Goal: Task Accomplishment & Management: Use online tool/utility

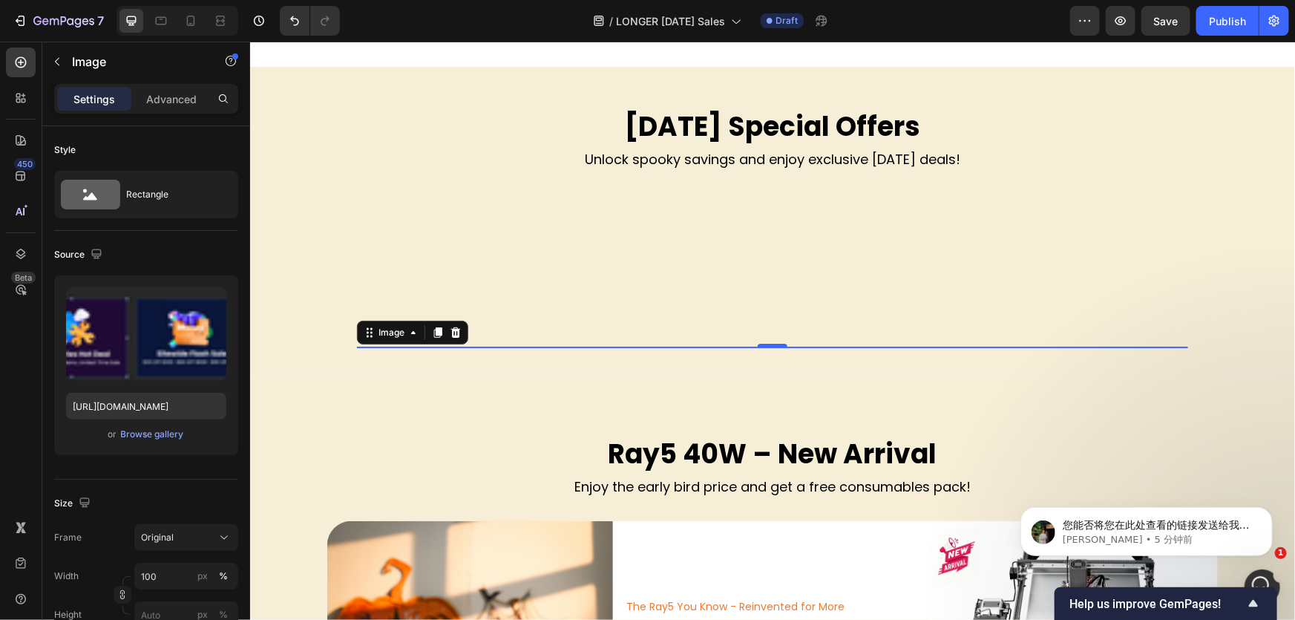
scroll to position [607, 0]
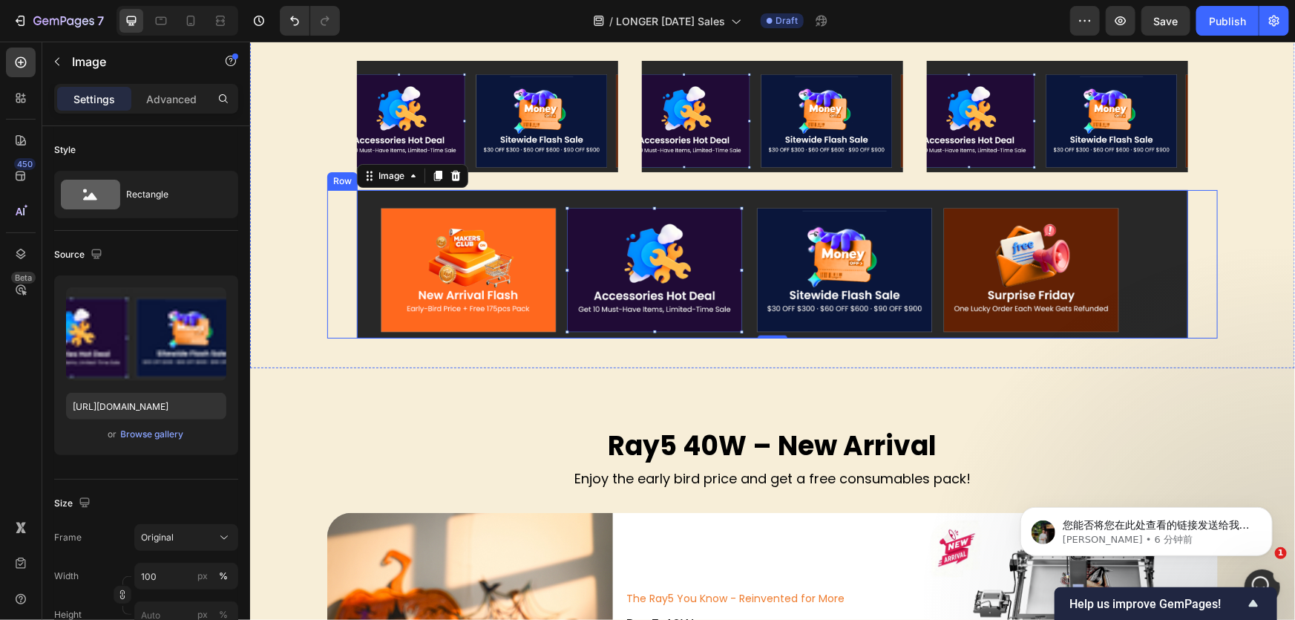
click at [309, 327] on div "[DATE] Special Offers Heading Unlock spooky savings and enjoy exclusive [DATE] …" at bounding box center [772, 138] width 1023 height 399
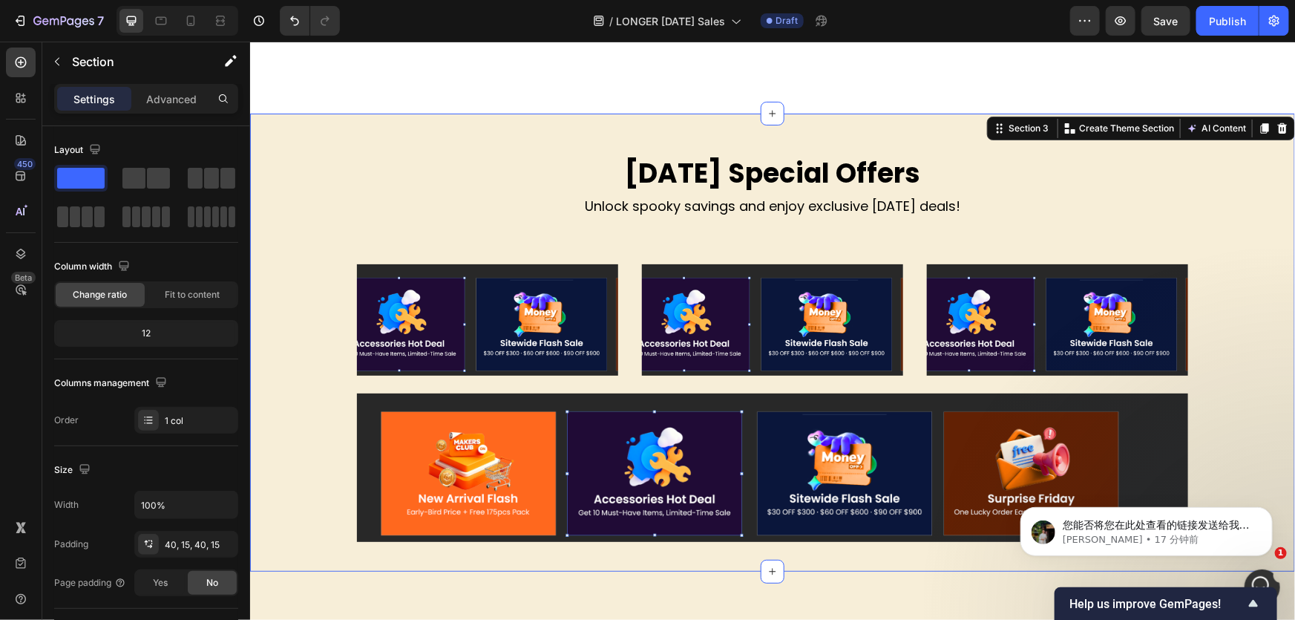
scroll to position [877, 0]
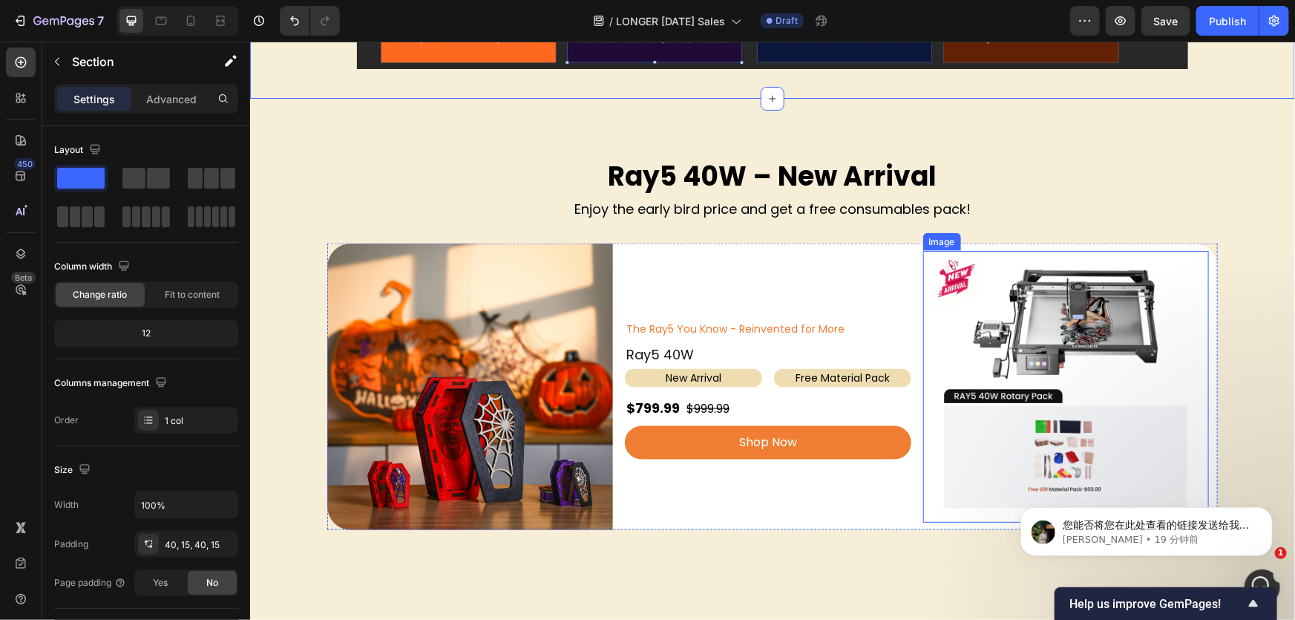
click at [1079, 389] on img at bounding box center [1065, 386] width 272 height 272
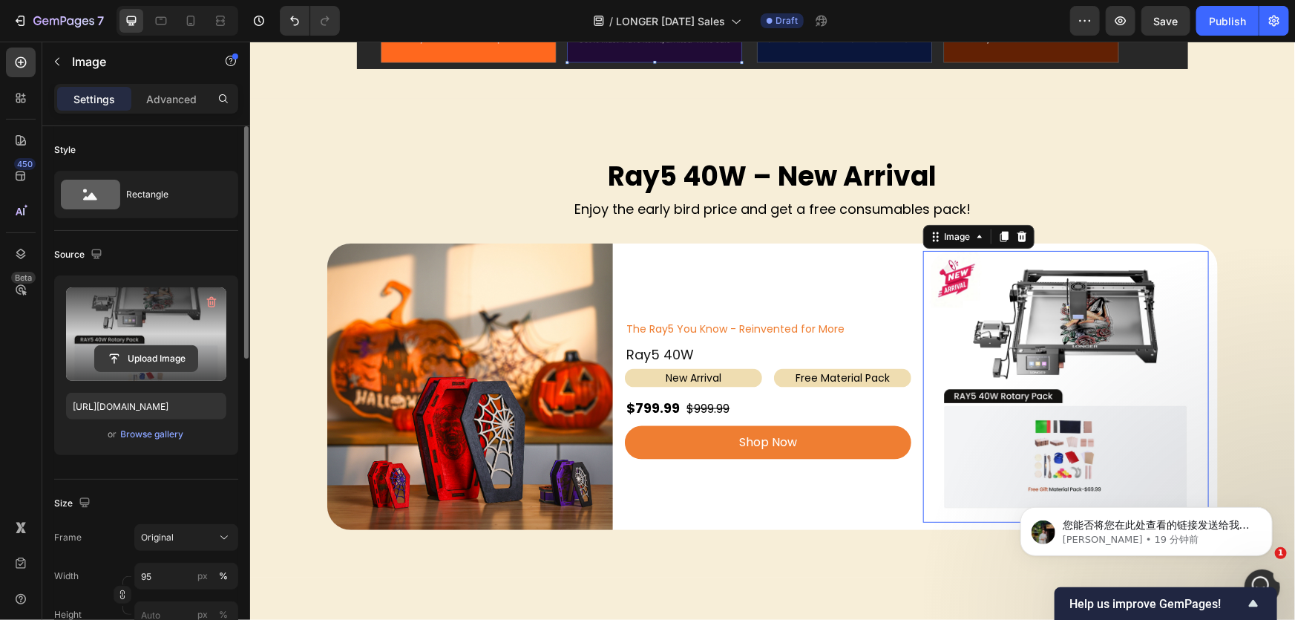
click at [135, 353] on input "file" at bounding box center [146, 358] width 102 height 25
click at [170, 360] on input "file" at bounding box center [146, 358] width 102 height 25
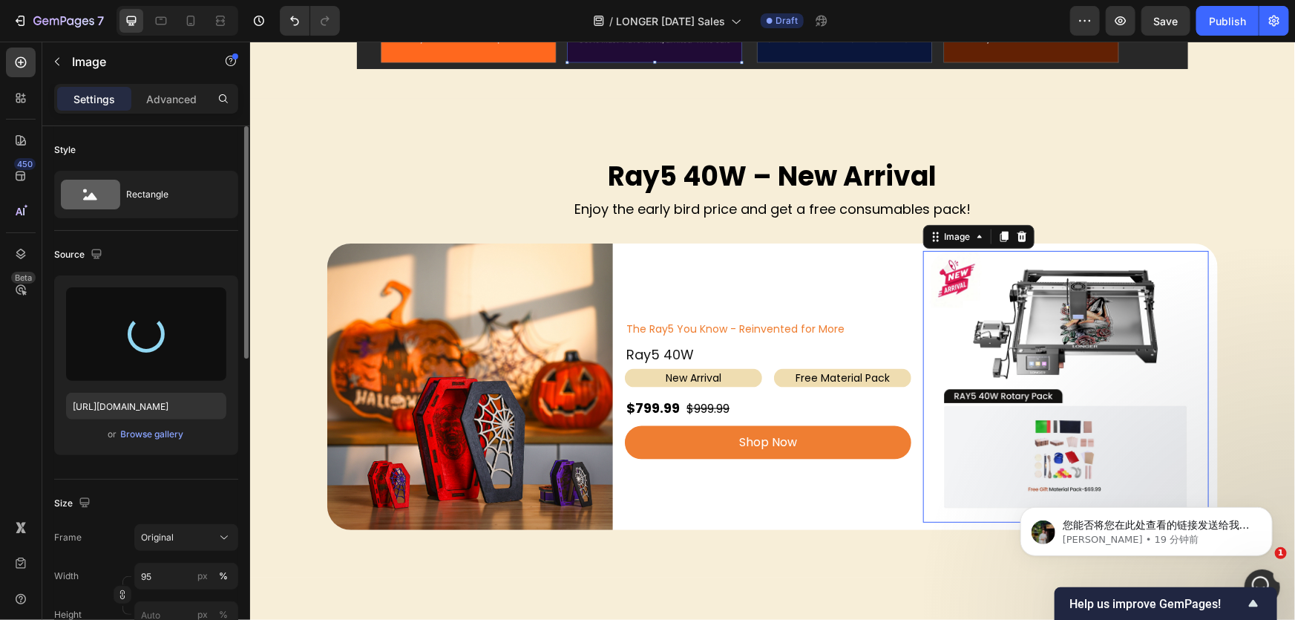
type input "[URL][DOMAIN_NAME]"
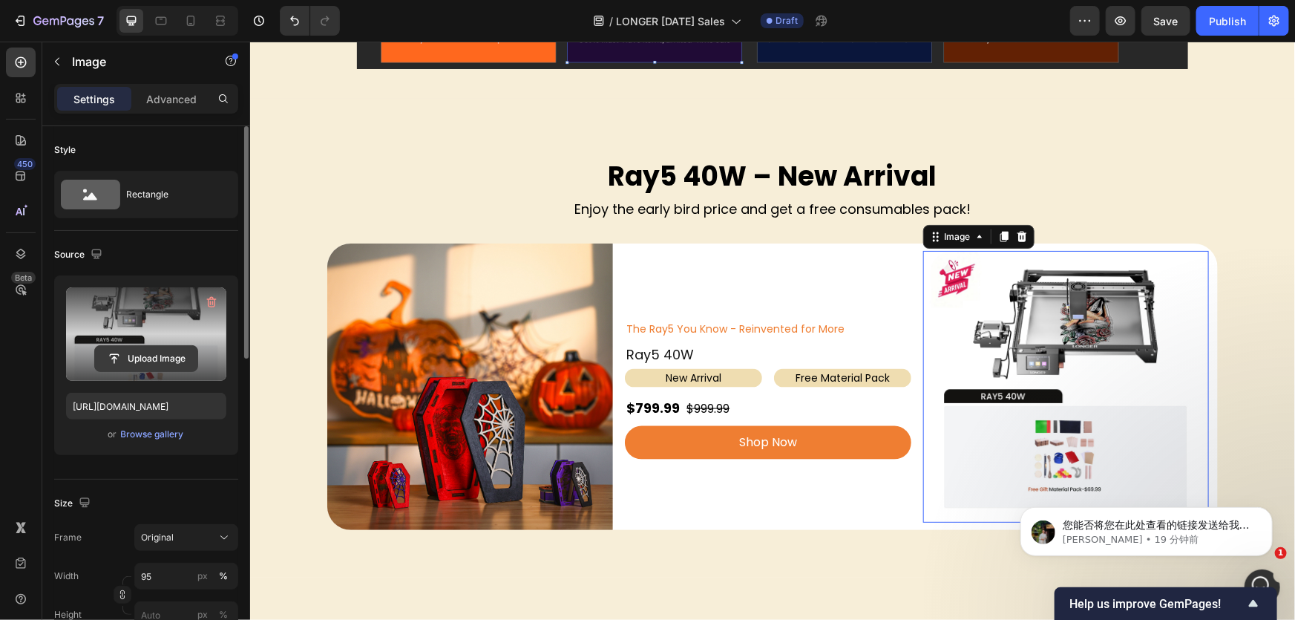
click at [143, 347] on input "file" at bounding box center [146, 358] width 102 height 25
click at [134, 355] on input "file" at bounding box center [146, 358] width 102 height 25
click at [172, 340] on label at bounding box center [146, 334] width 160 height 94
click at [172, 346] on input "file" at bounding box center [146, 358] width 102 height 25
click at [152, 347] on input "file" at bounding box center [146, 358] width 102 height 25
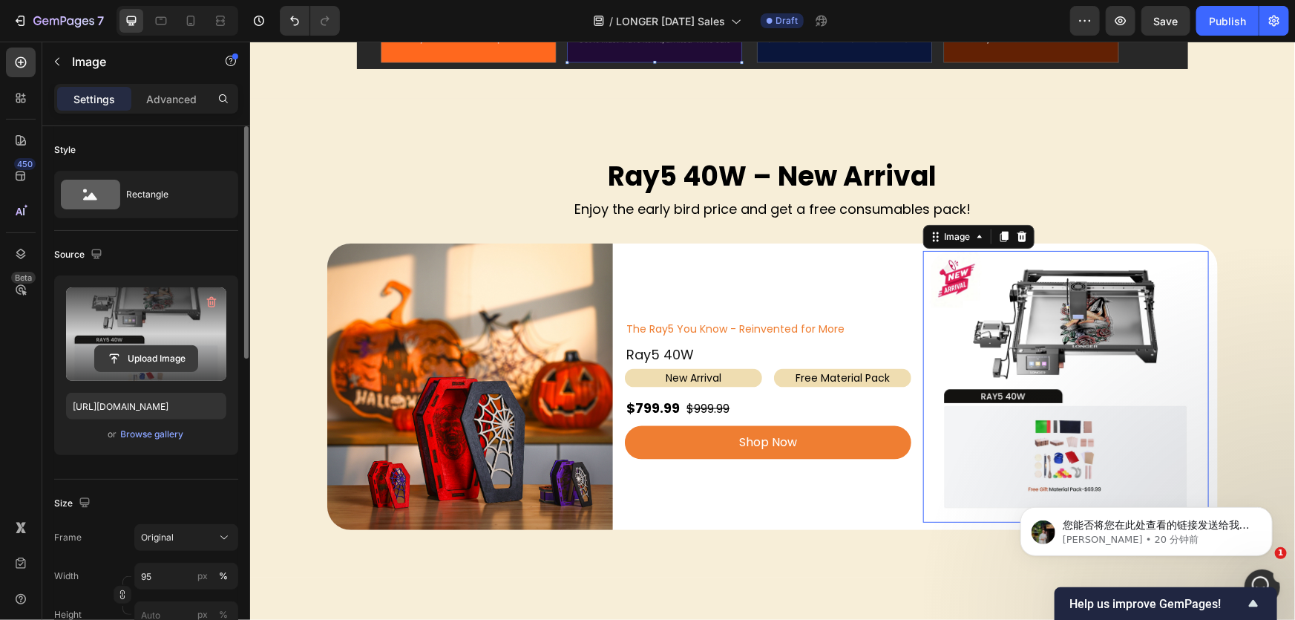
click at [185, 349] on input "file" at bounding box center [146, 358] width 102 height 25
click at [172, 352] on input "file" at bounding box center [146, 358] width 102 height 25
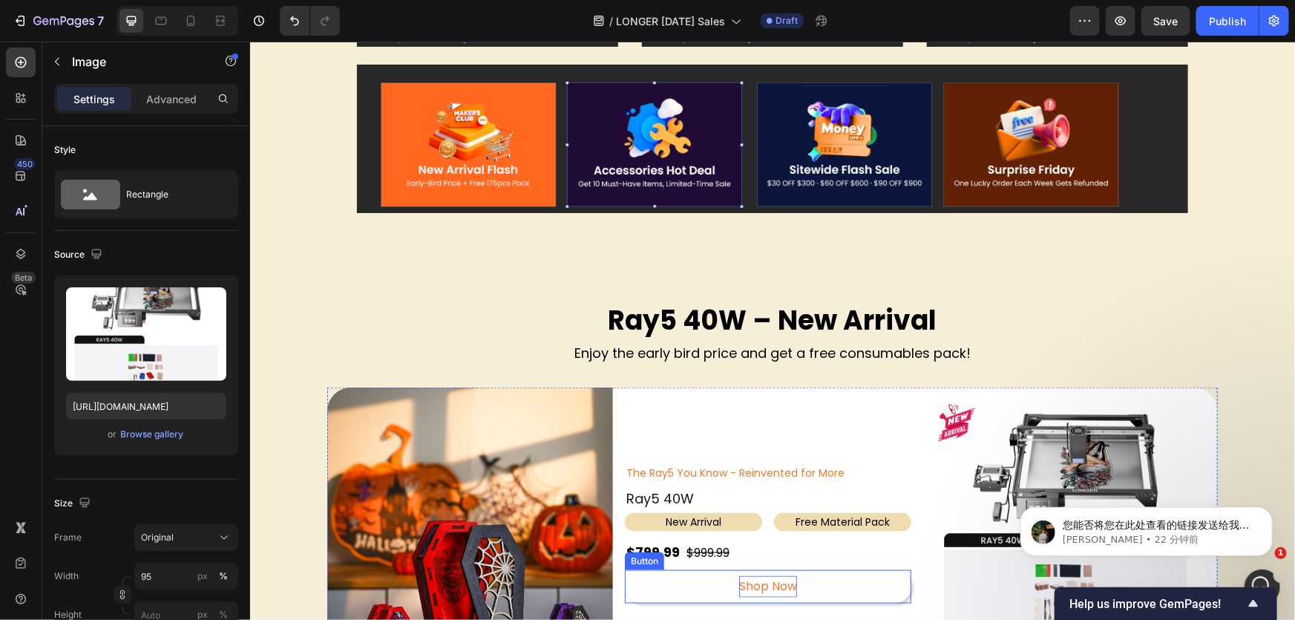
scroll to position [405, 0]
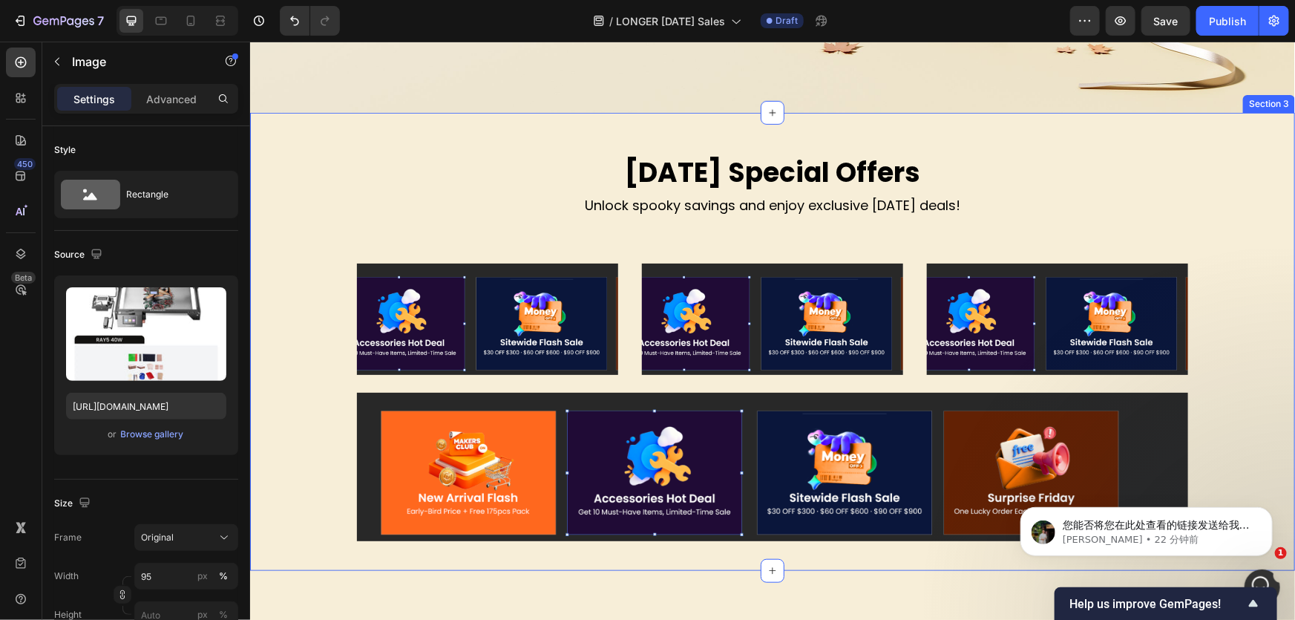
click at [346, 134] on div "[DATE] Special Offers Heading Unlock spooky savings and enjoy exclusive [DATE] …" at bounding box center [771, 341] width 1045 height 458
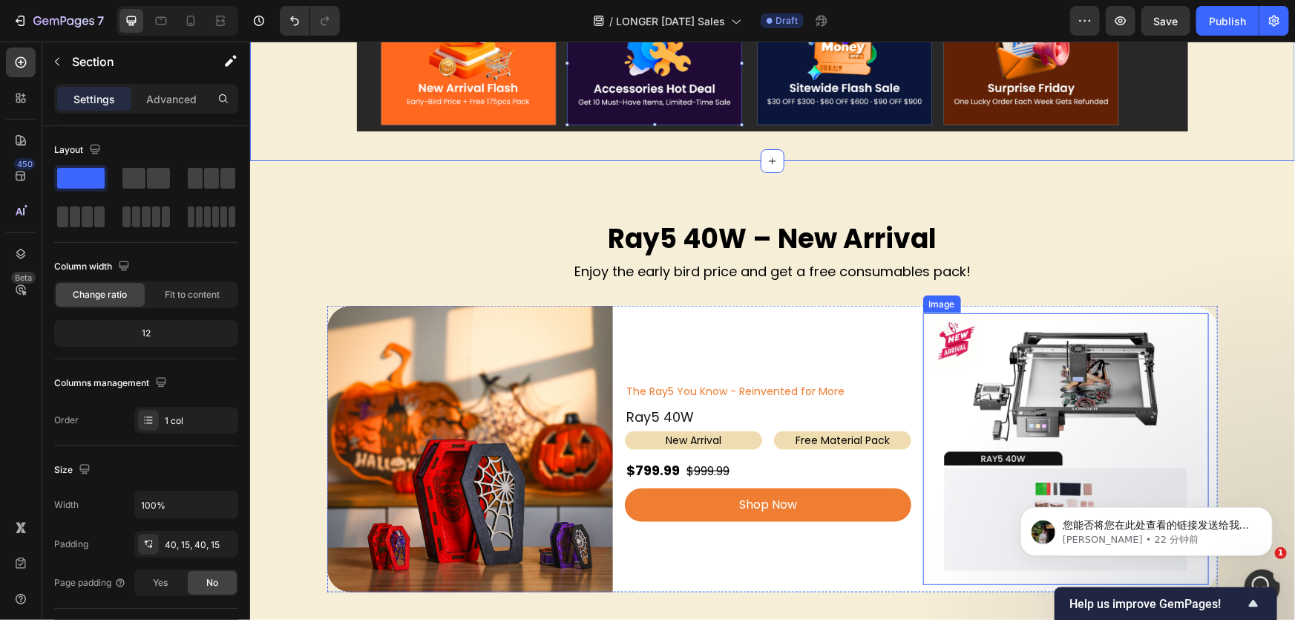
scroll to position [944, 0]
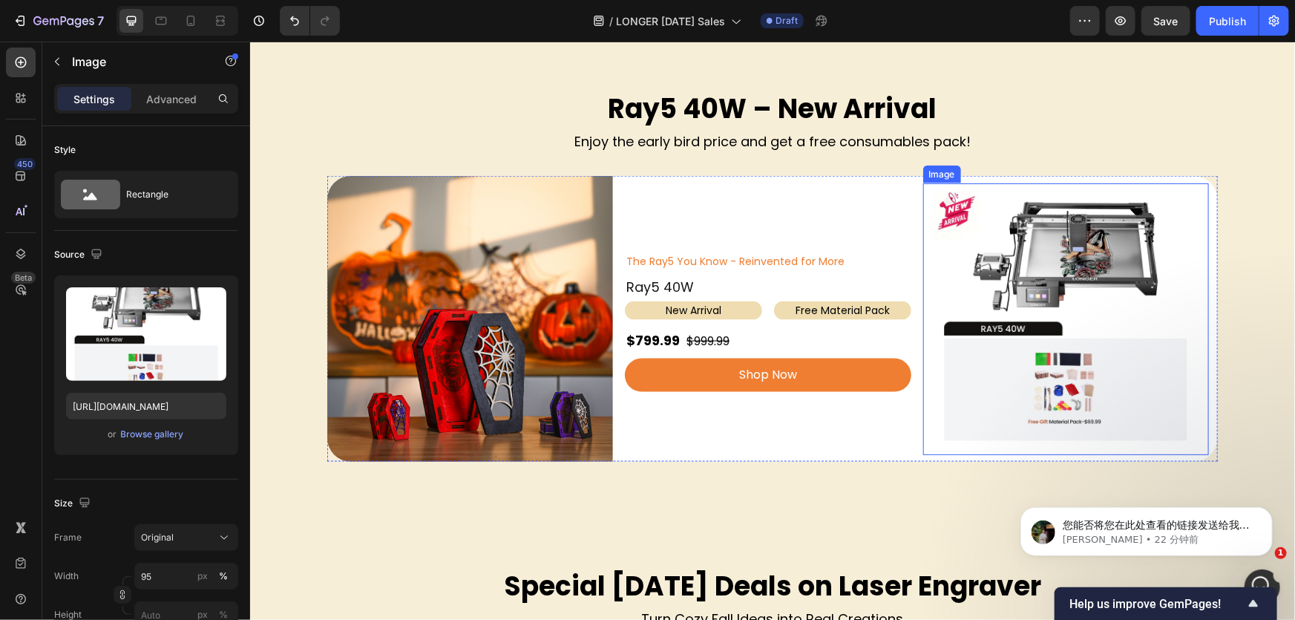
click at [1015, 316] on img at bounding box center [1065, 319] width 272 height 272
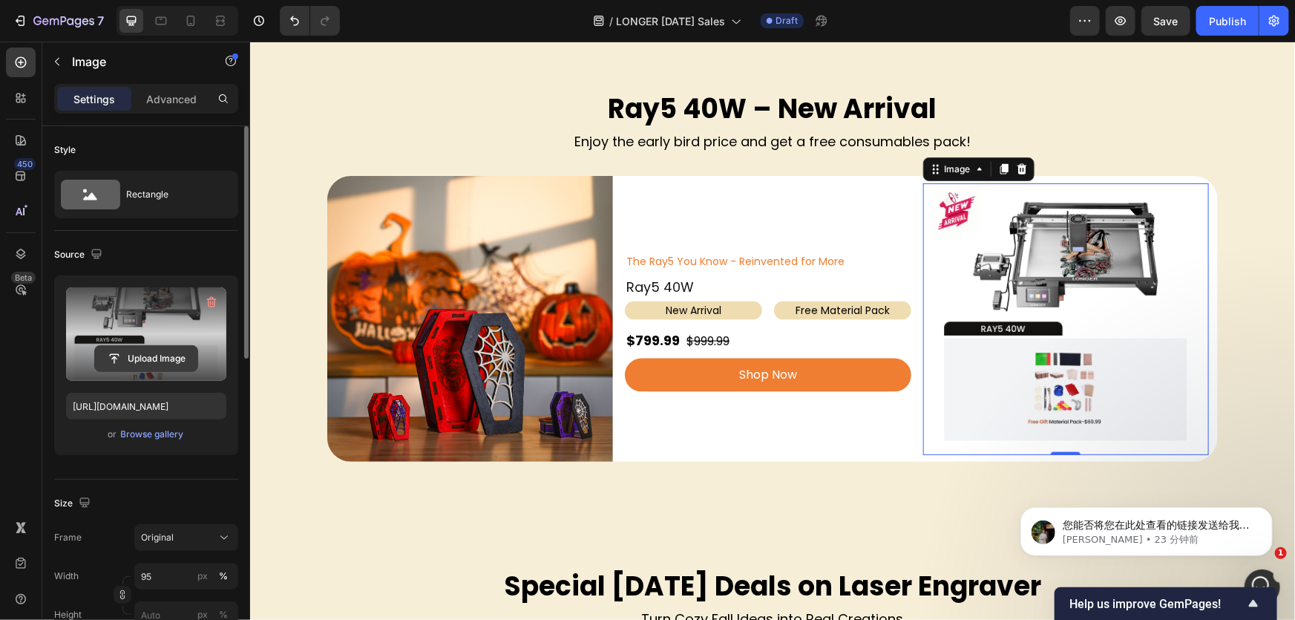
click at [172, 362] on input "file" at bounding box center [146, 358] width 102 height 25
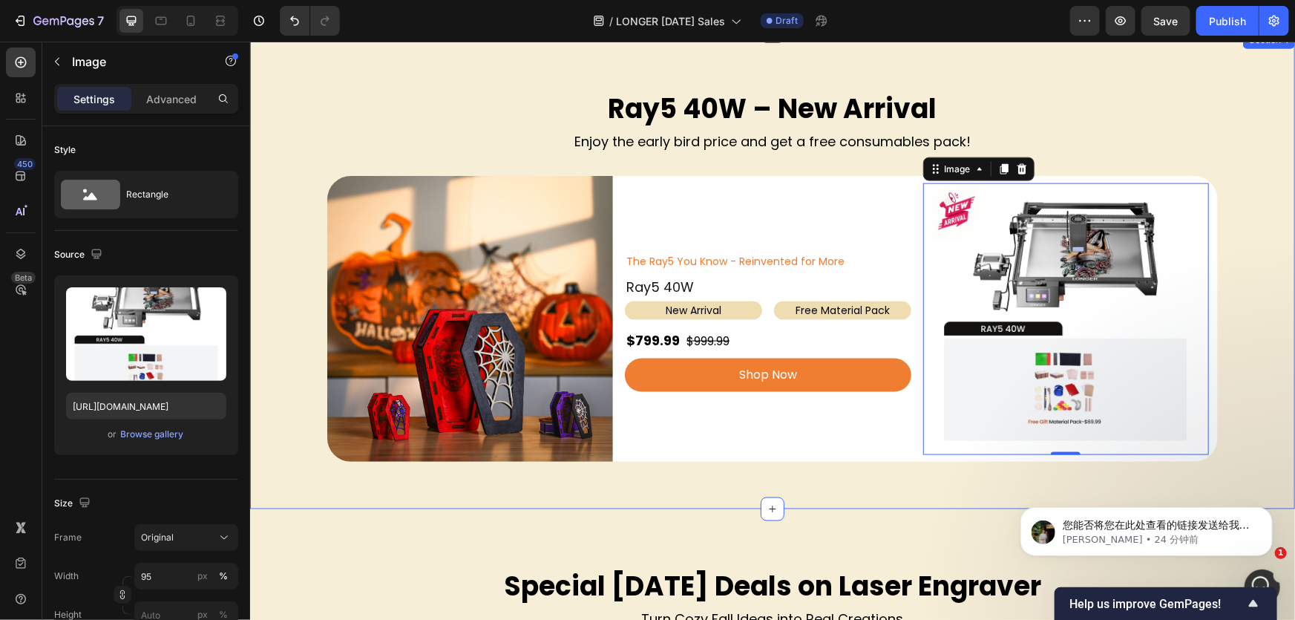
click at [1034, 211] on img at bounding box center [1065, 319] width 272 height 272
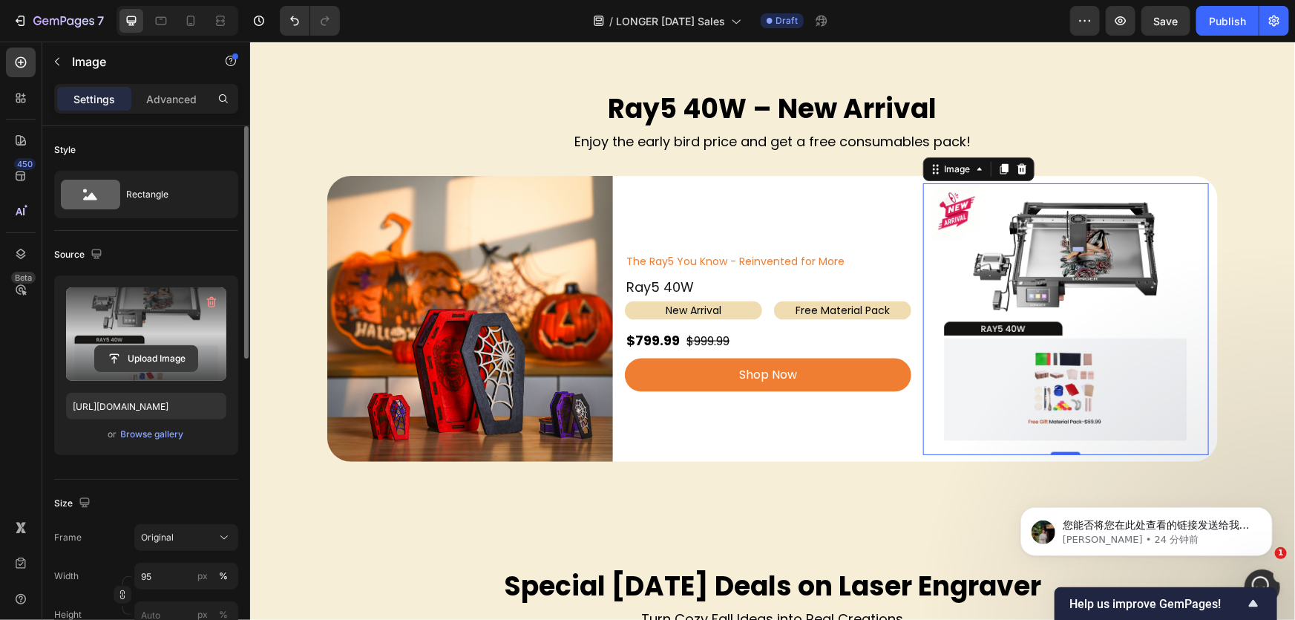
click at [177, 356] on input "file" at bounding box center [146, 358] width 102 height 25
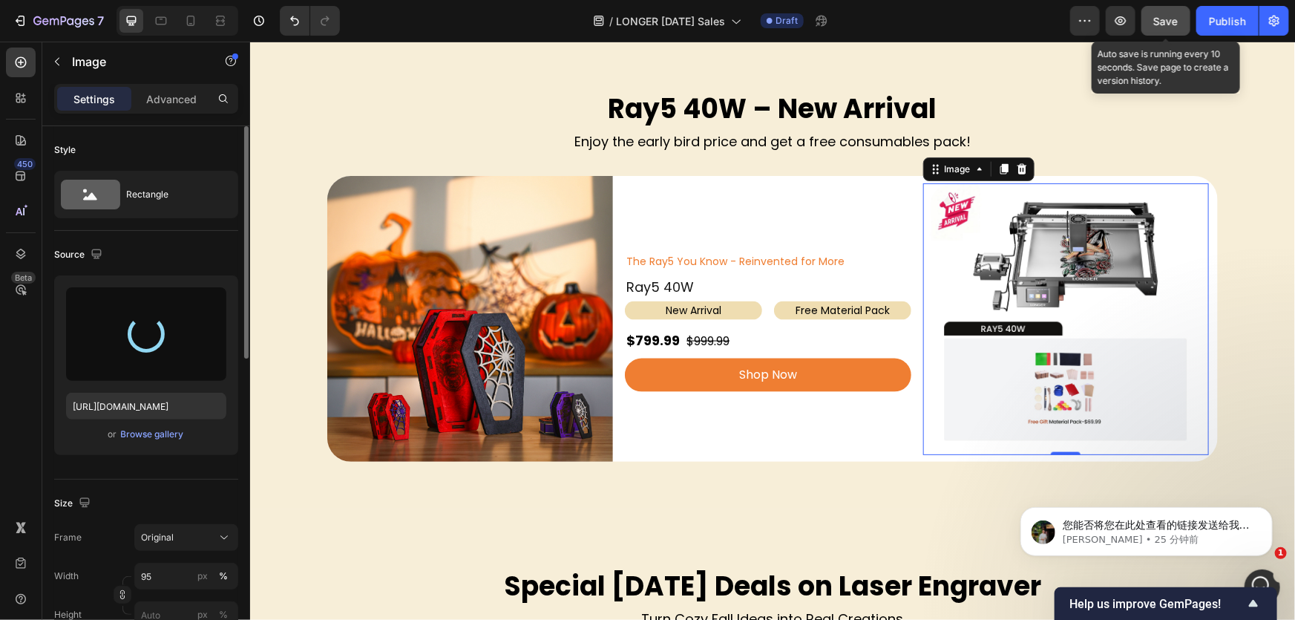
type input "[URL][DOMAIN_NAME]"
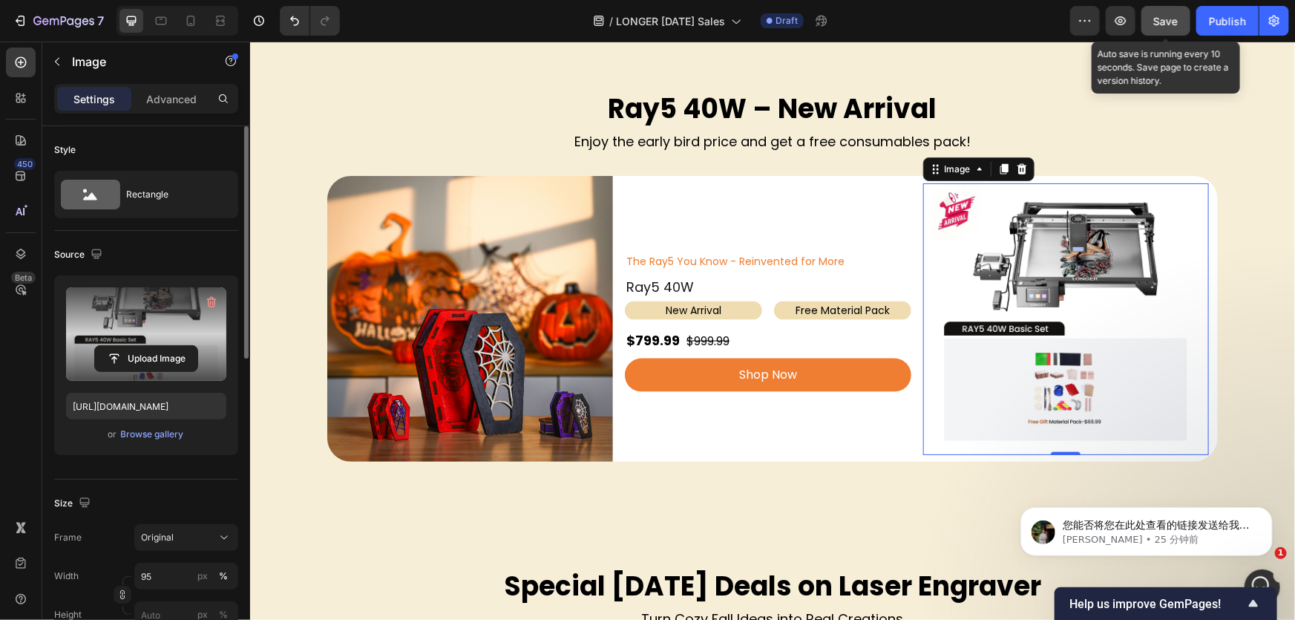
drag, startPoint x: 1158, startPoint y: 20, endPoint x: 511, endPoint y: 225, distance: 678.1
click at [1158, 20] on span "Save" at bounding box center [1166, 21] width 24 height 13
drag, startPoint x: 1163, startPoint y: 19, endPoint x: 629, endPoint y: 116, distance: 542.4
click at [1163, 19] on span "Save" at bounding box center [1166, 21] width 24 height 13
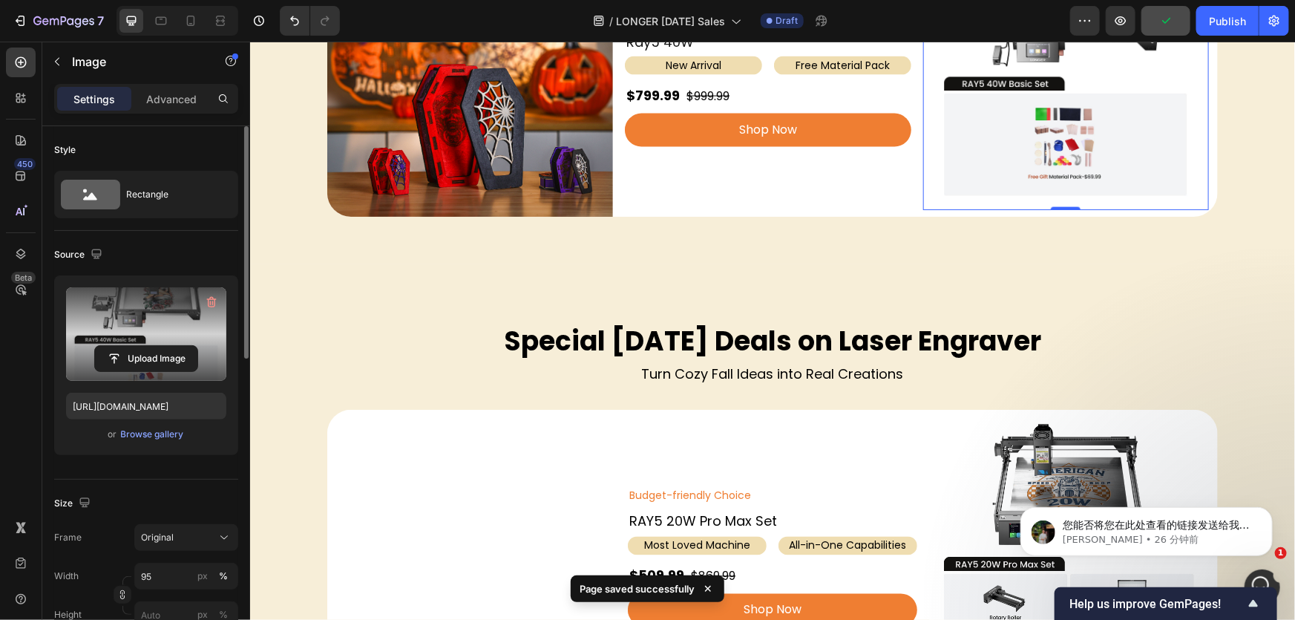
scroll to position [1282, 0]
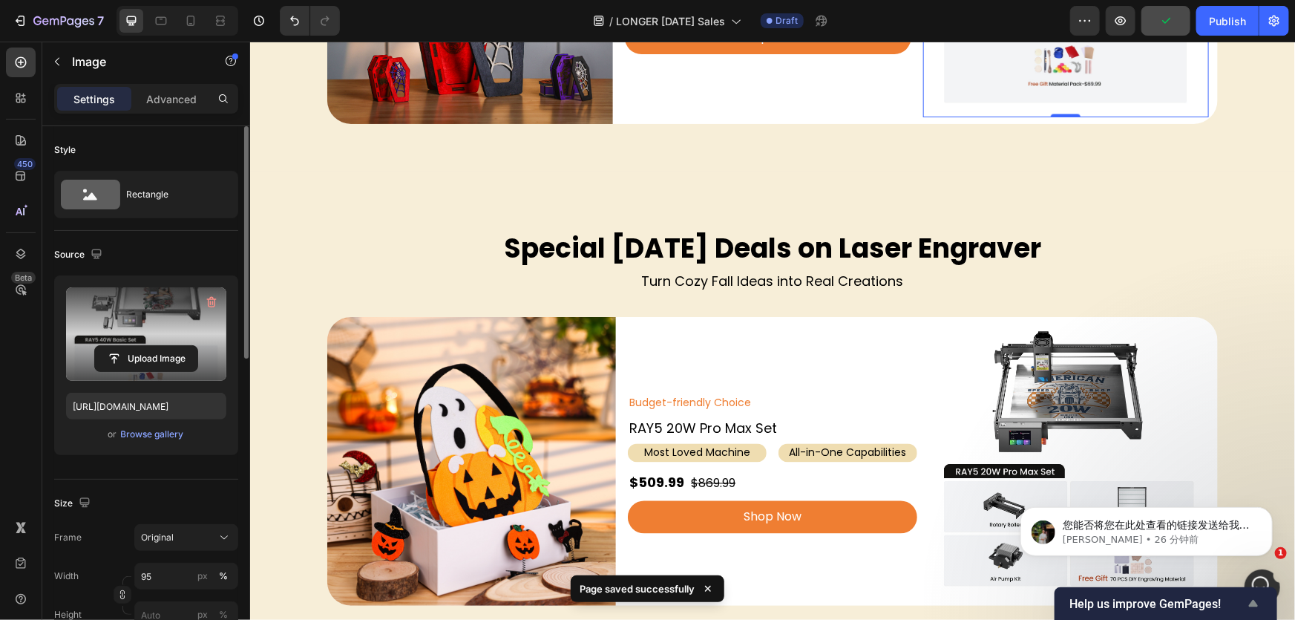
click at [1250, 604] on icon "Show survey - Help us improve GemPages!" at bounding box center [1253, 603] width 9 height 7
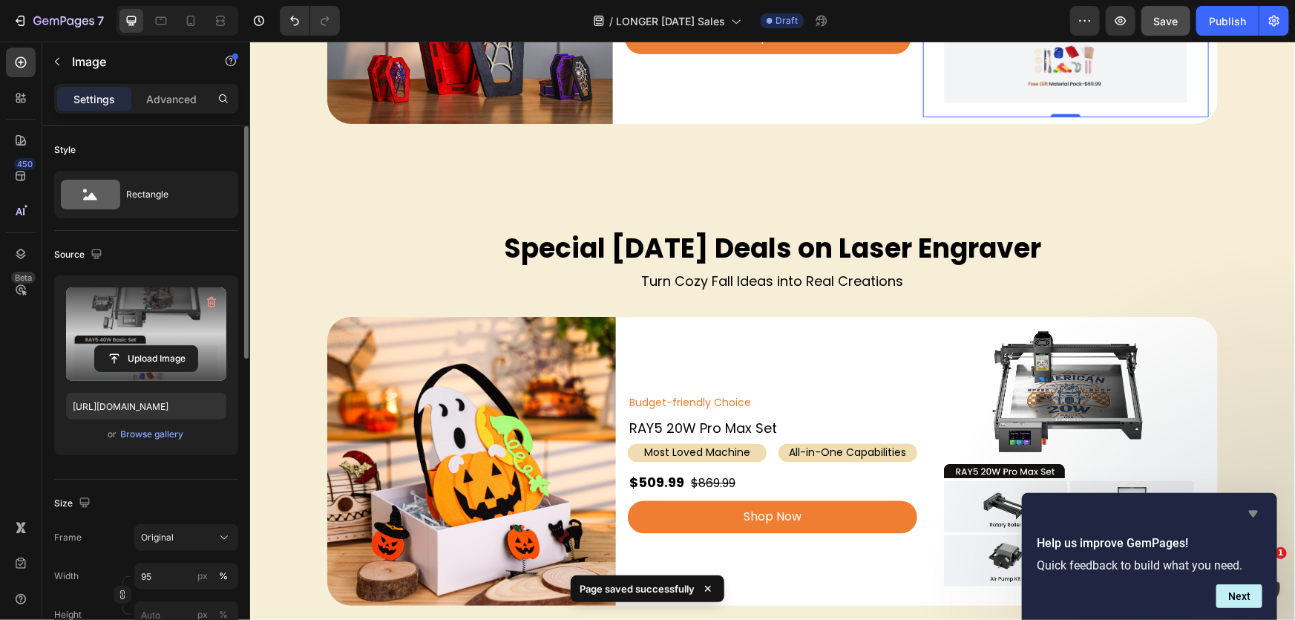
click at [1257, 510] on icon "Hide survey" at bounding box center [1254, 514] width 18 height 18
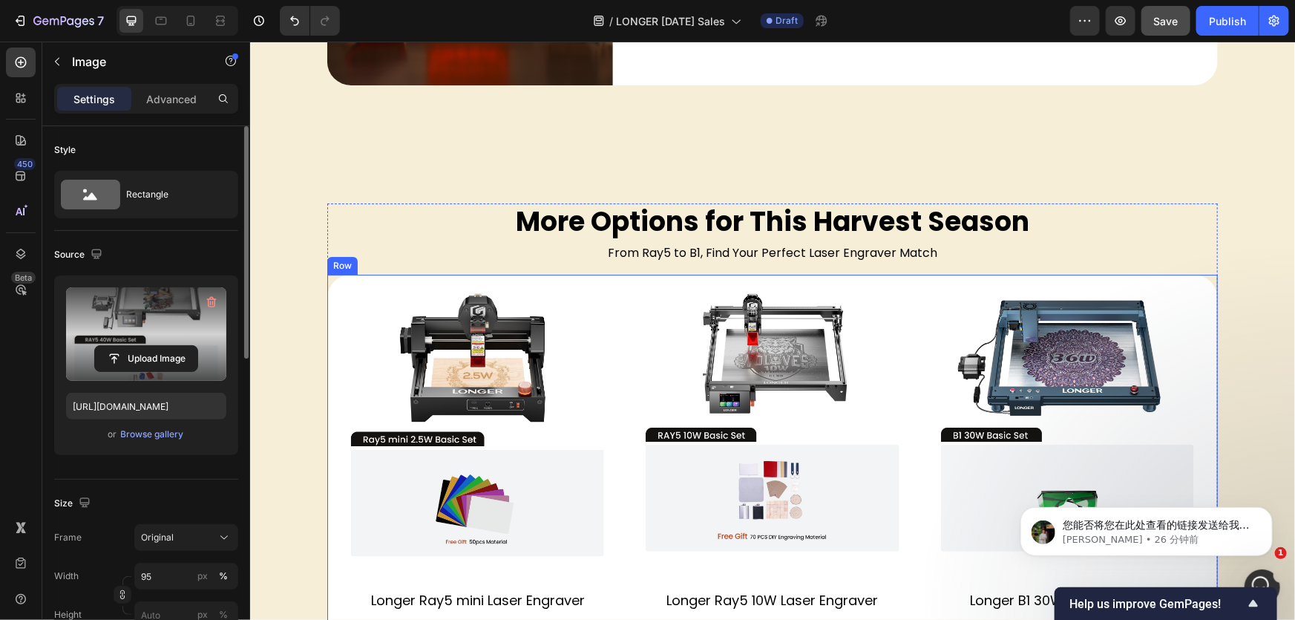
scroll to position [2361, 0]
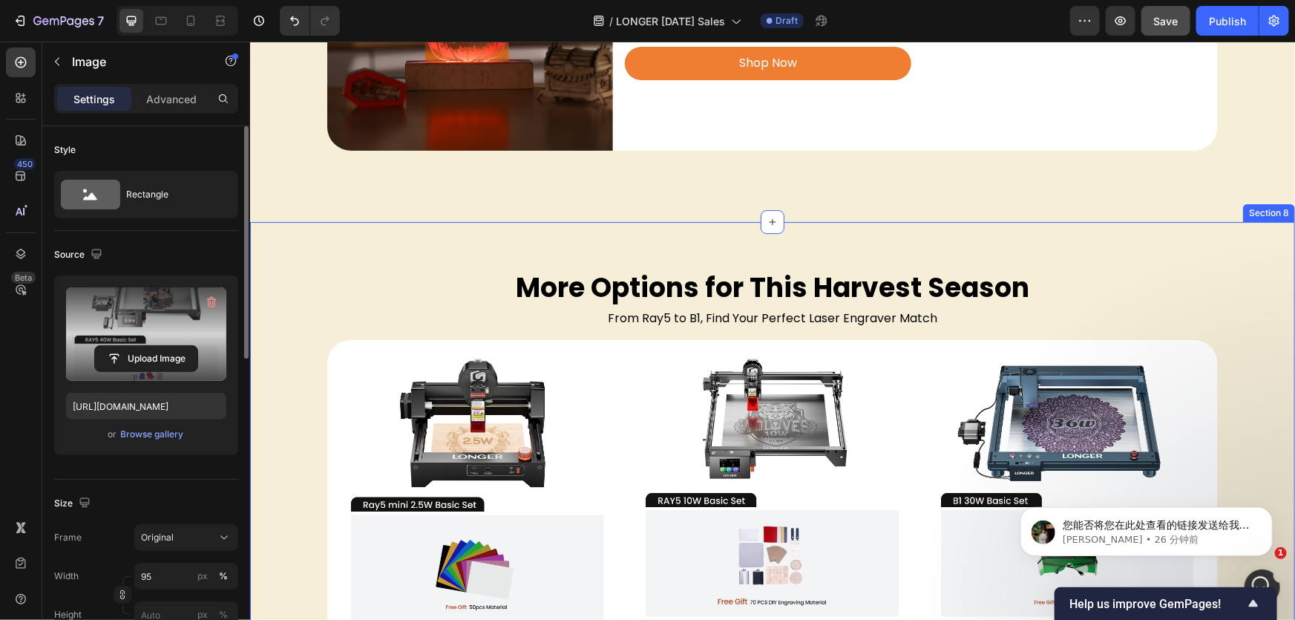
click at [293, 249] on div "More Options for This Harvest Season Heading From Ray5 to B1, Find Your Perfect…" at bounding box center [771, 516] width 1045 height 591
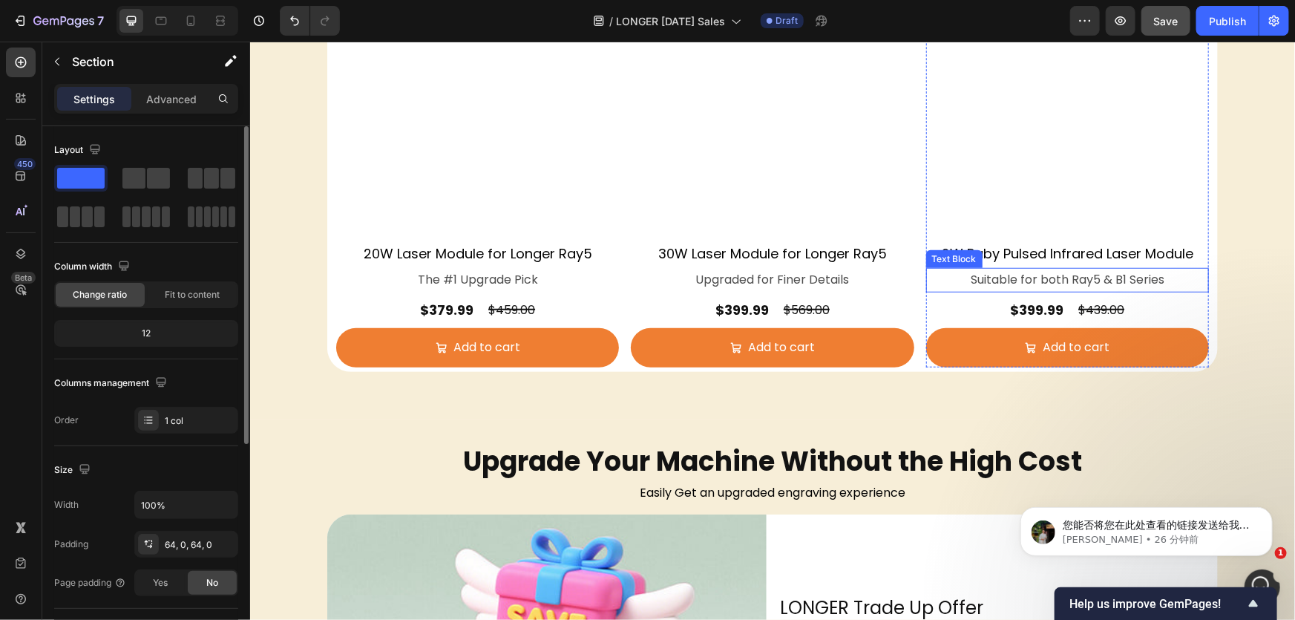
scroll to position [3238, 0]
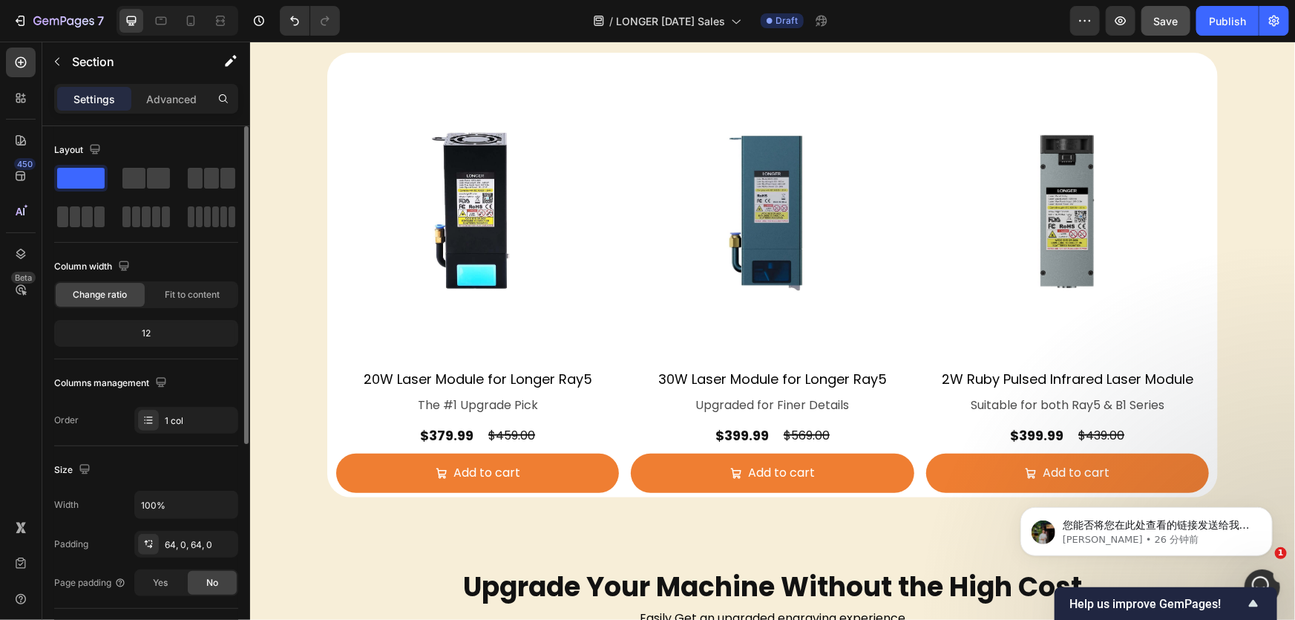
click at [1284, 499] on body "您能否将您在此处查看的链接发送给我们以供进一步检查？ [PERSON_NAME] • 26 分钟前" at bounding box center [1145, 527] width 285 height 92
click at [1265, 512] on icon "Dismiss notification" at bounding box center [1267, 510] width 5 height 5
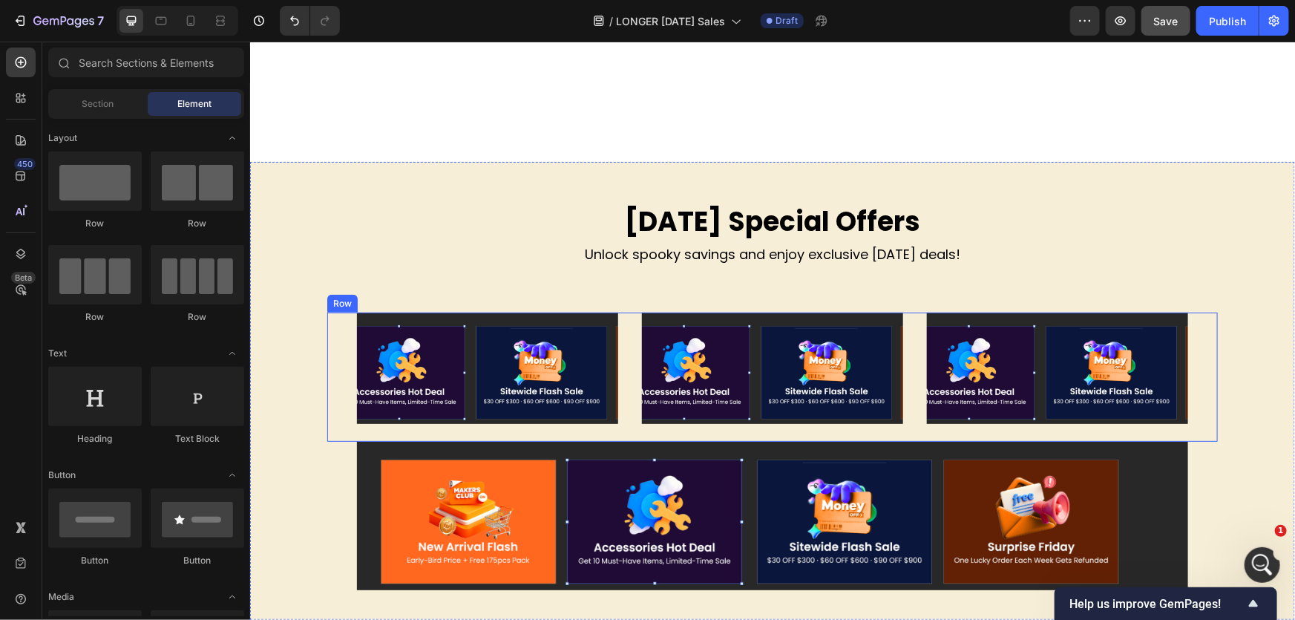
scroll to position [540, 0]
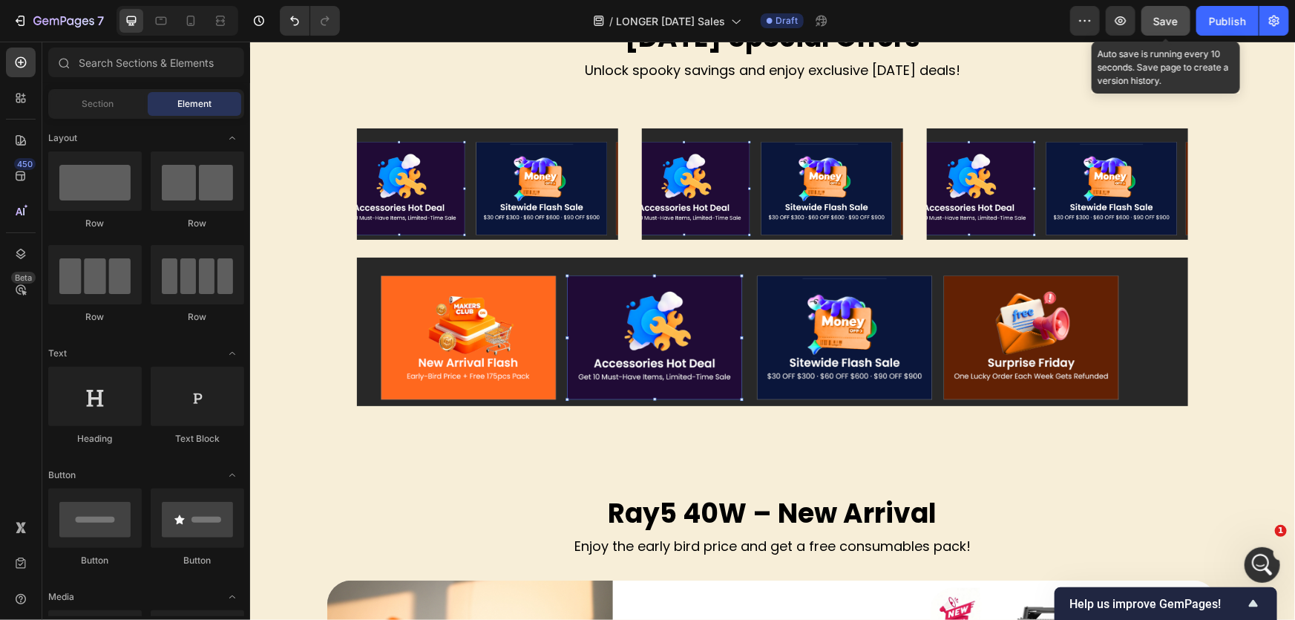
click at [1176, 27] on span "Save" at bounding box center [1166, 21] width 24 height 13
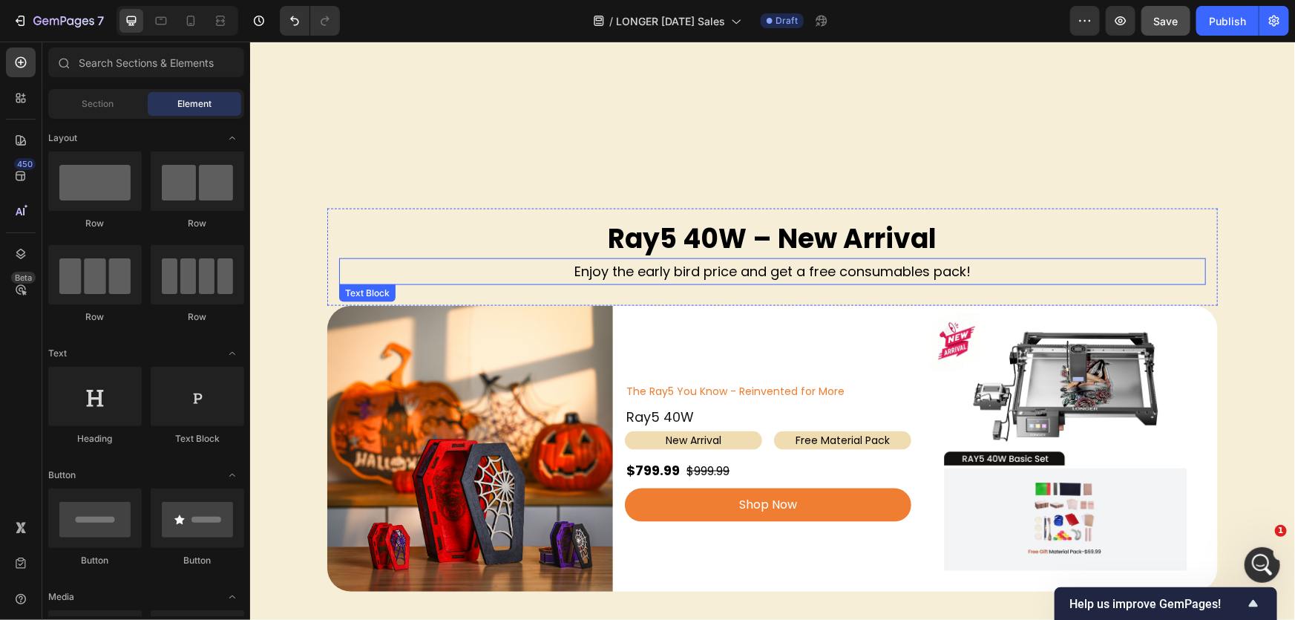
scroll to position [1012, 0]
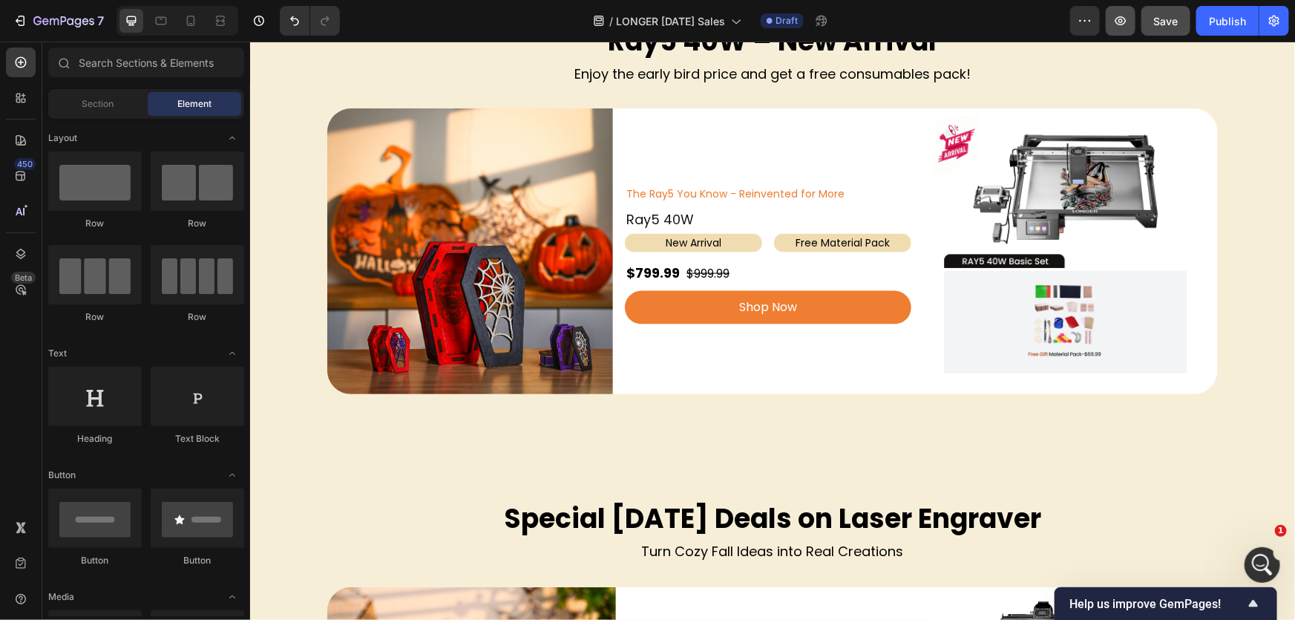
click at [1120, 25] on icon "button" at bounding box center [1120, 20] width 15 height 15
